Goal: Transaction & Acquisition: Download file/media

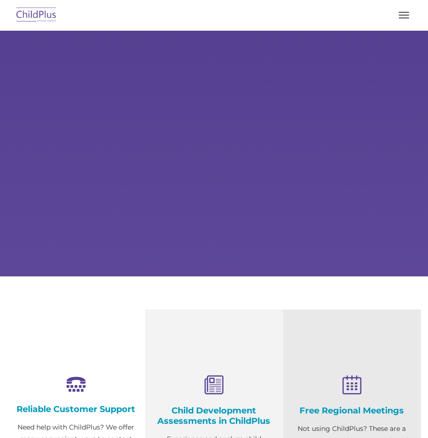
select select "MEDIUM"
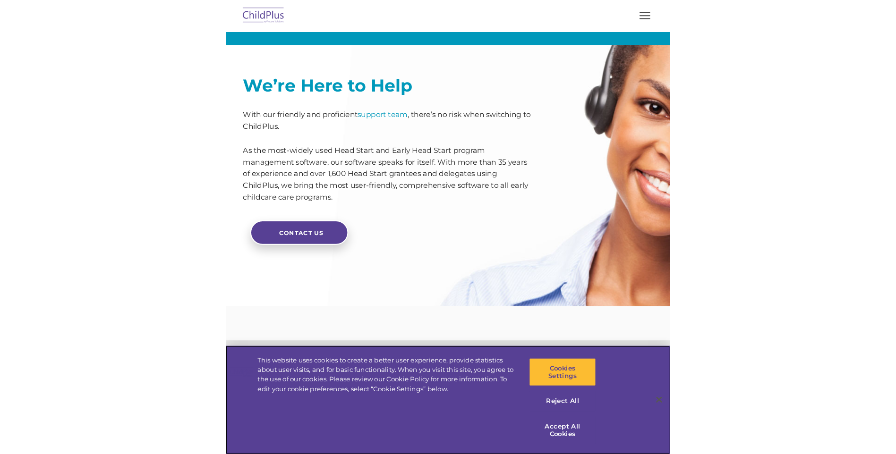
scroll to position [1841, 0]
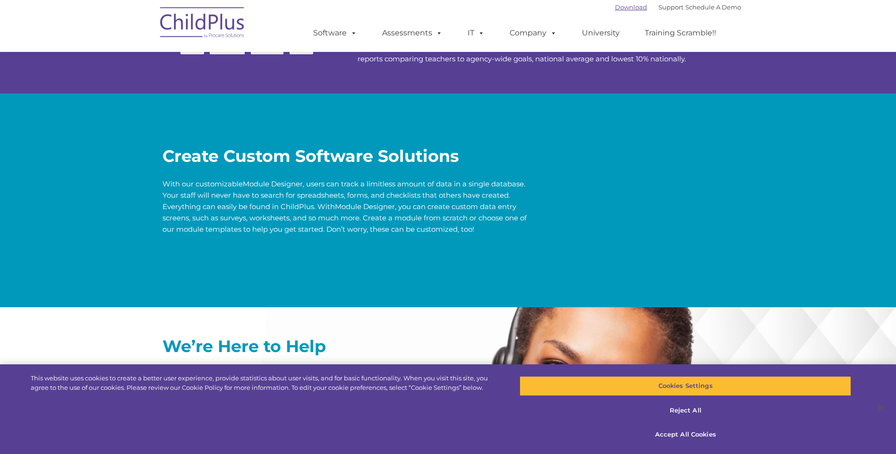
click at [428, 8] on link "Download" at bounding box center [631, 7] width 32 height 8
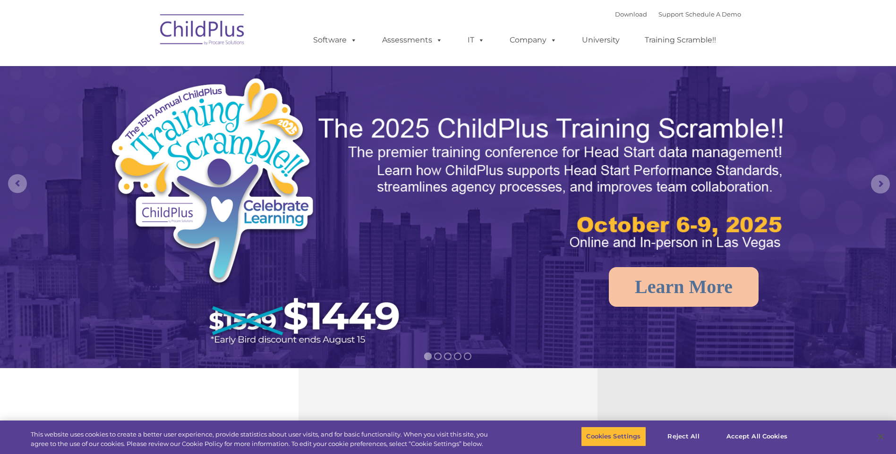
select select "MEDIUM"
